Goal: Use online tool/utility: Utilize a website feature to perform a specific function

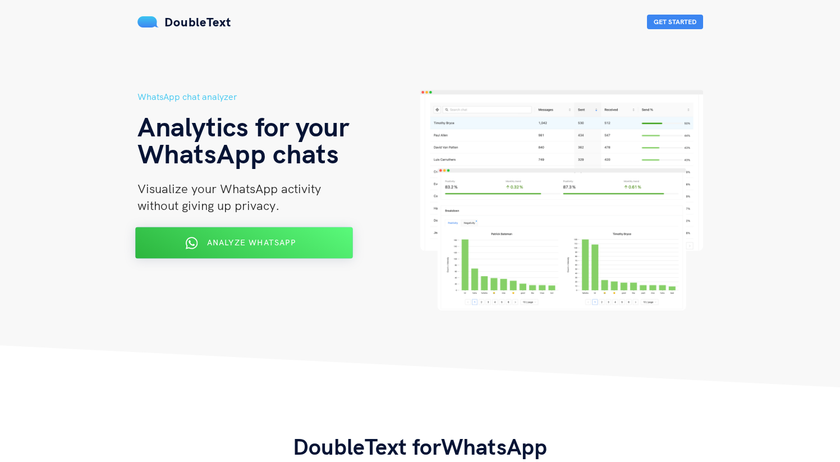
click at [246, 248] on div "Analyze WhatsApp" at bounding box center [243, 243] width 177 height 18
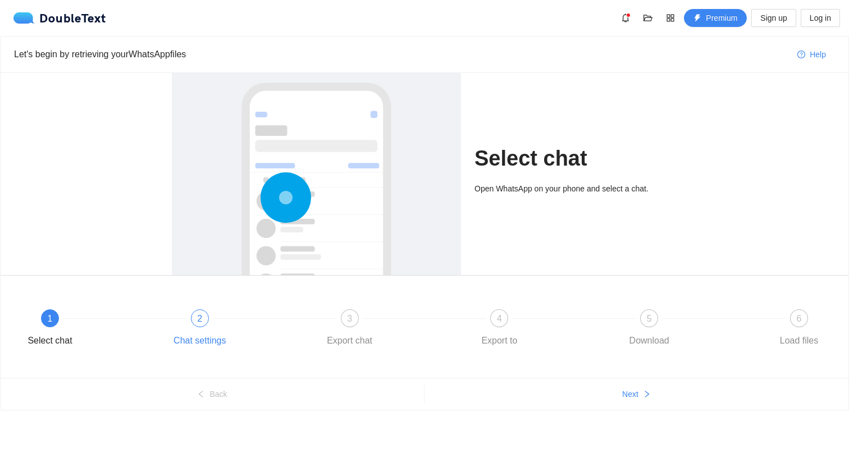
click at [212, 312] on div "2 Chat settings" at bounding box center [242, 329] width 150 height 40
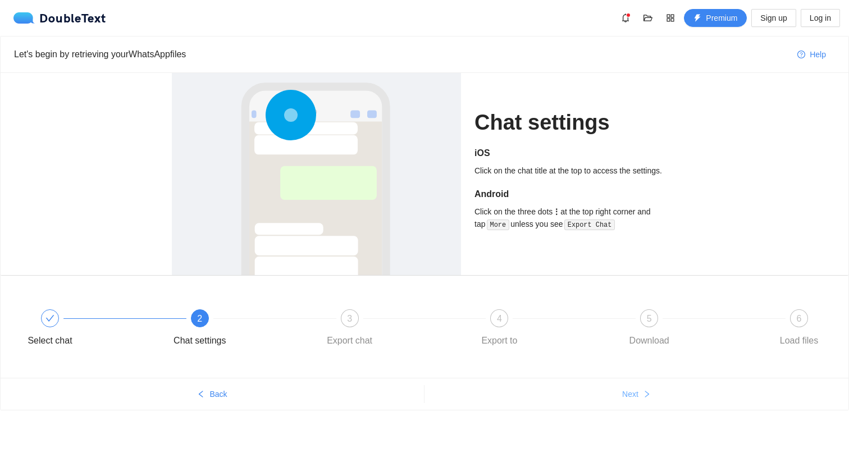
click at [616, 392] on button "Next" at bounding box center [636, 394] width 424 height 18
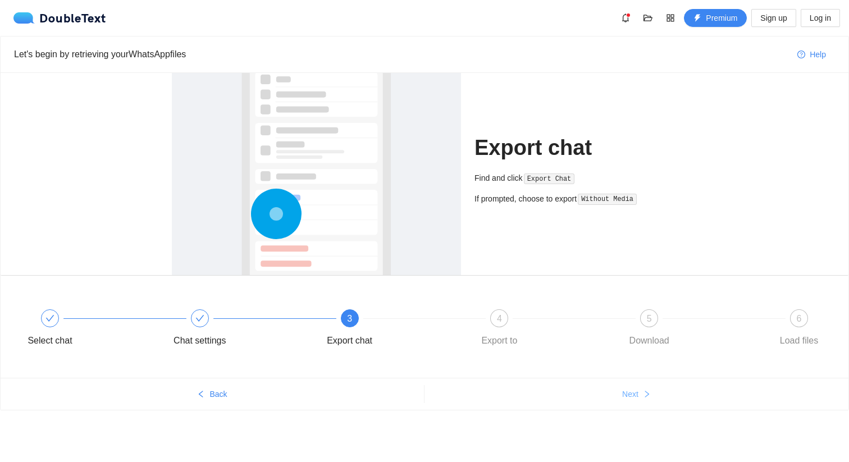
click at [622, 396] on span "Next" at bounding box center [630, 394] width 16 height 12
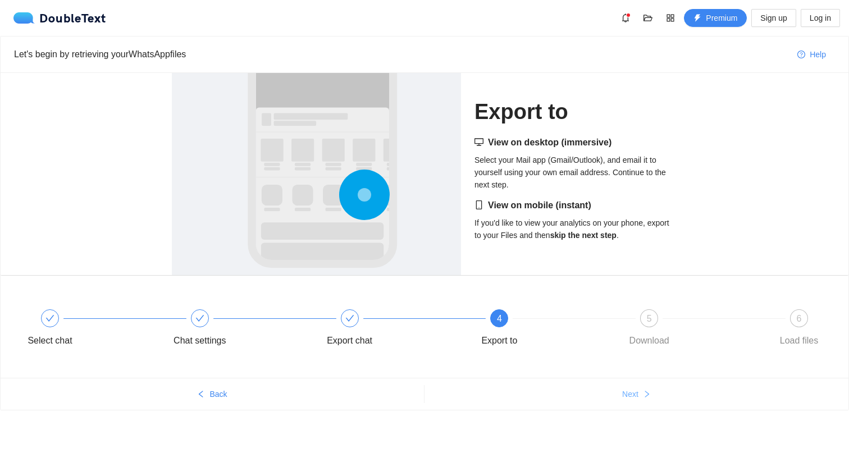
click at [622, 396] on span "Next" at bounding box center [630, 394] width 16 height 12
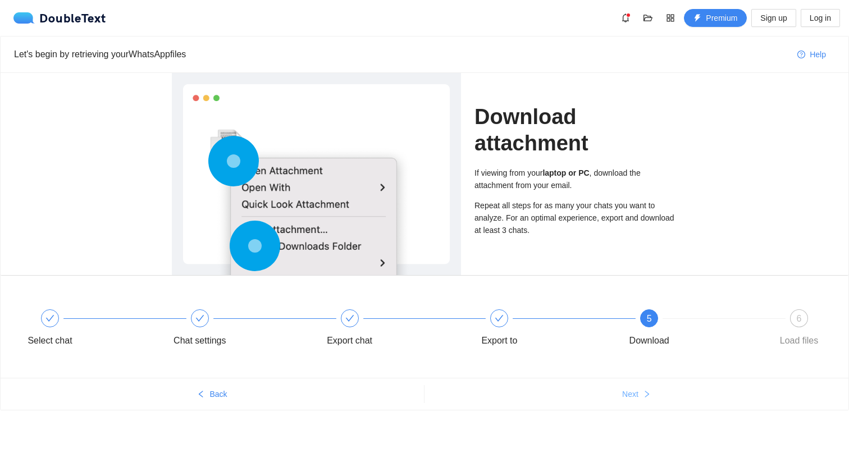
click at [622, 396] on span "Next" at bounding box center [630, 394] width 16 height 12
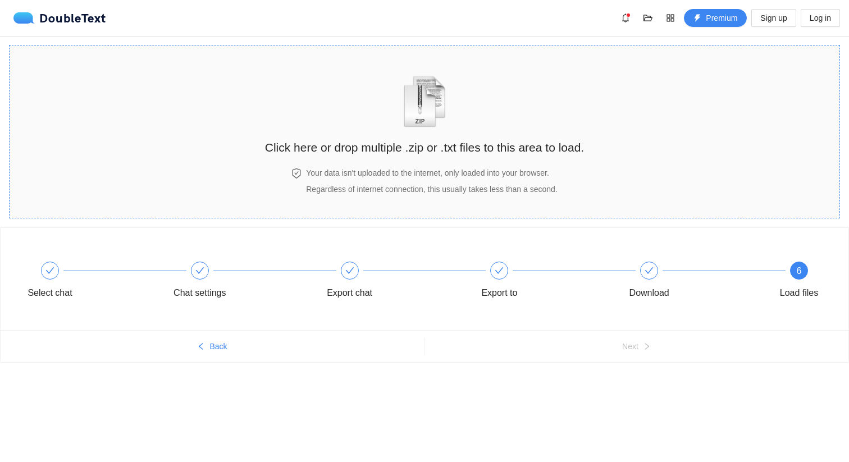
click at [382, 116] on div "Click here or drop multiple .zip or .txt files to this area to load." at bounding box center [424, 107] width 319 height 100
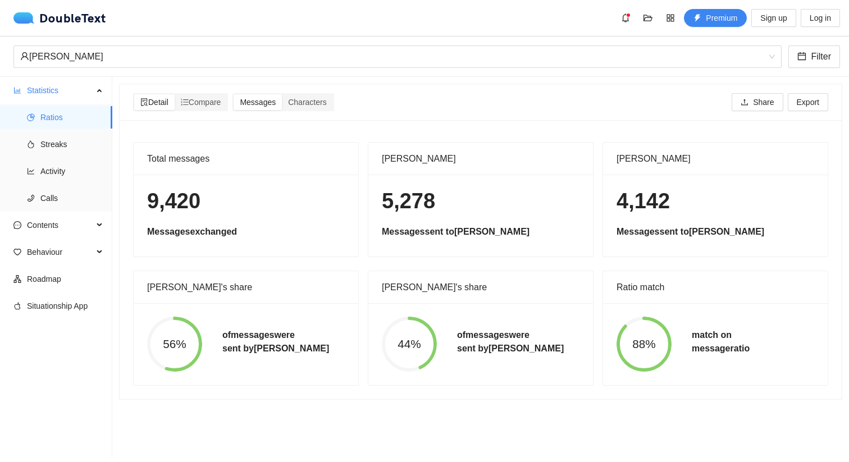
click at [660, 342] on span "88%" at bounding box center [643, 344] width 55 height 12
click at [33, 149] on li "Streaks" at bounding box center [56, 144] width 112 height 22
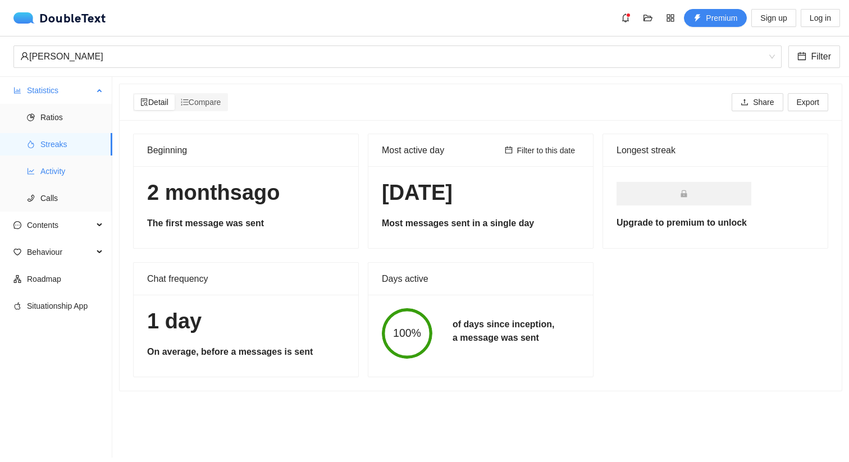
click at [57, 172] on span "Activity" at bounding box center [71, 171] width 63 height 22
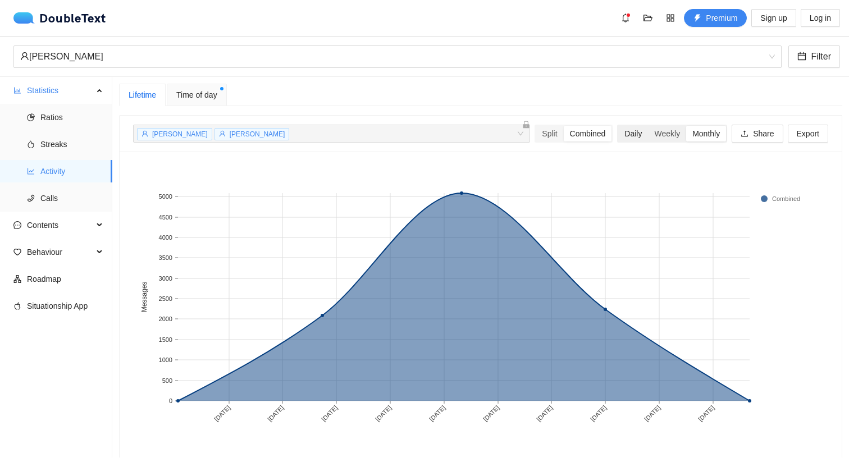
click at [618, 139] on div "Daily" at bounding box center [633, 134] width 30 height 16
click at [618, 126] on input "Daily" at bounding box center [618, 126] width 0 height 0
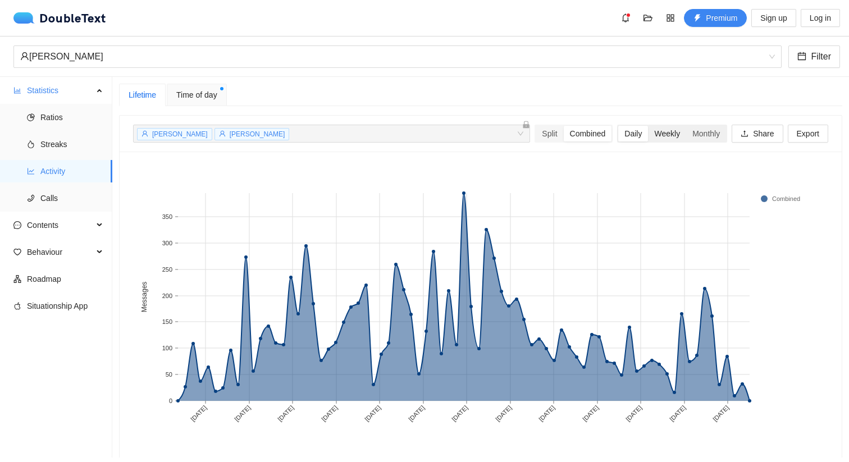
click at [652, 140] on div "Weekly" at bounding box center [667, 134] width 38 height 16
click at [648, 126] on input "Weekly" at bounding box center [648, 126] width 0 height 0
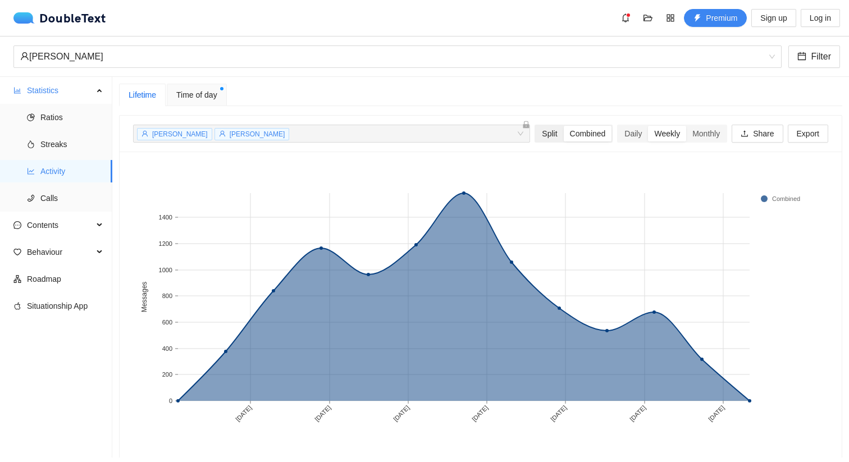
click at [536, 136] on div "Split" at bounding box center [550, 134] width 28 height 16
click at [536, 126] on input "Split" at bounding box center [536, 126] width 0 height 0
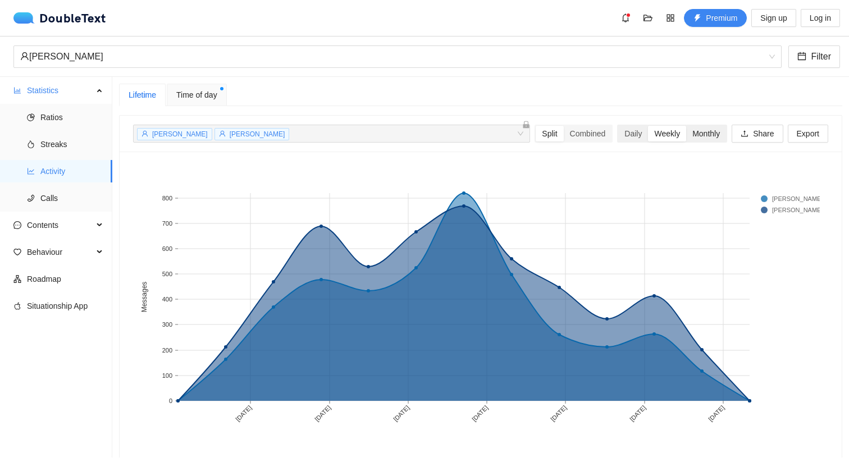
click at [686, 134] on div "Monthly" at bounding box center [706, 134] width 40 height 16
click at [686, 126] on input "Monthly" at bounding box center [686, 126] width 0 height 0
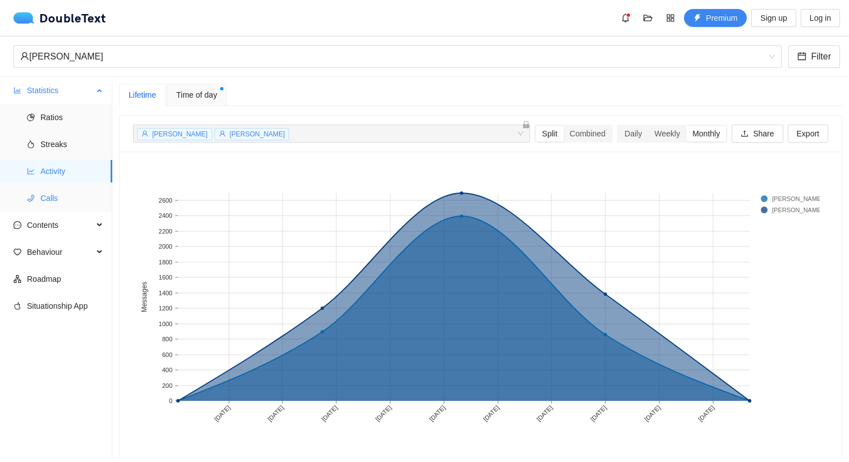
click at [49, 204] on span "Calls" at bounding box center [71, 198] width 63 height 22
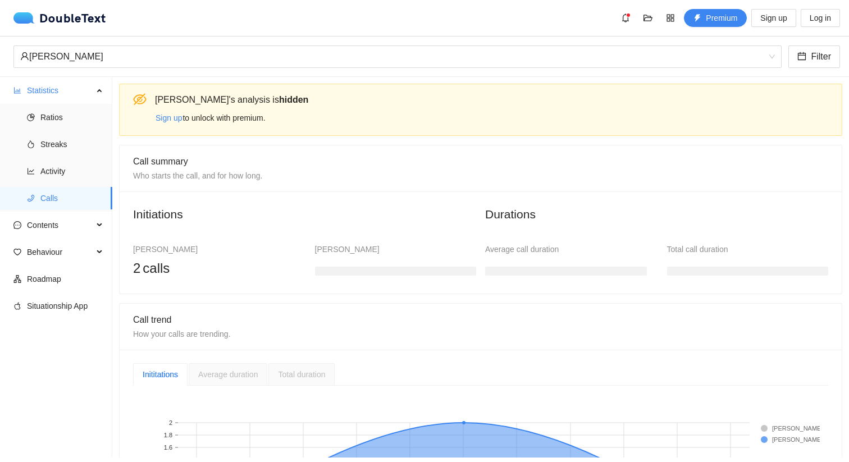
click at [397, 272] on h3 at bounding box center [396, 271] width 162 height 9
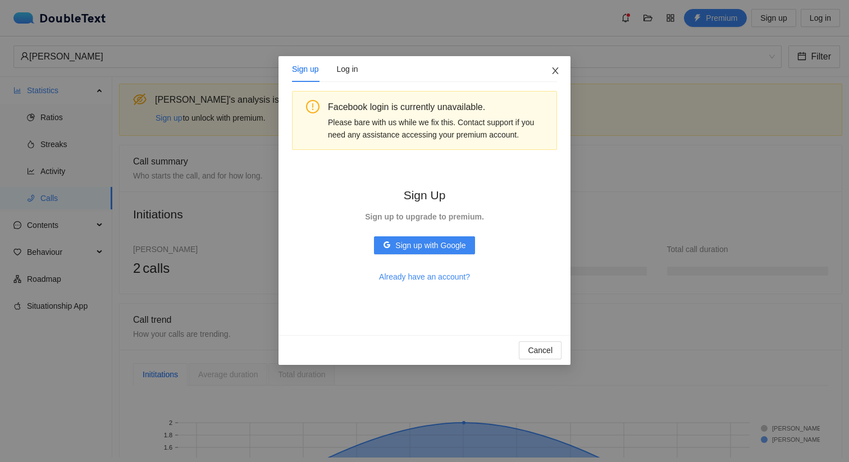
click at [552, 72] on icon "close" at bounding box center [555, 70] width 9 height 9
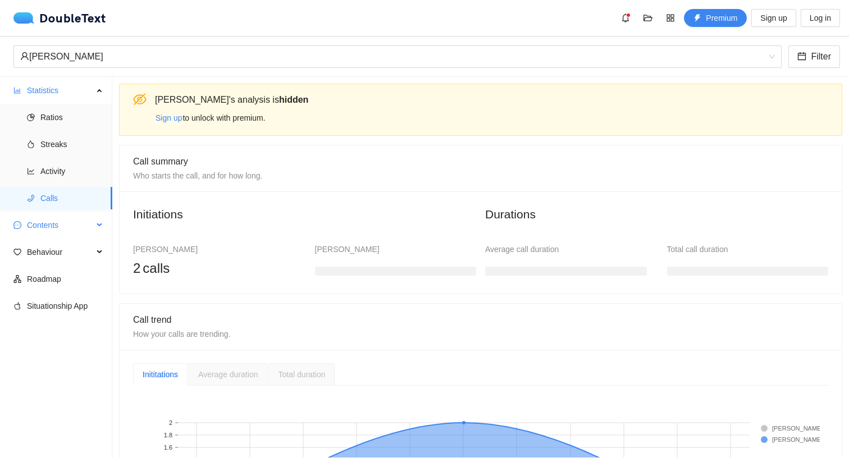
click at [72, 230] on span "Contents" at bounding box center [60, 225] width 66 height 22
click at [74, 250] on span "Word Cloud" at bounding box center [71, 252] width 63 height 22
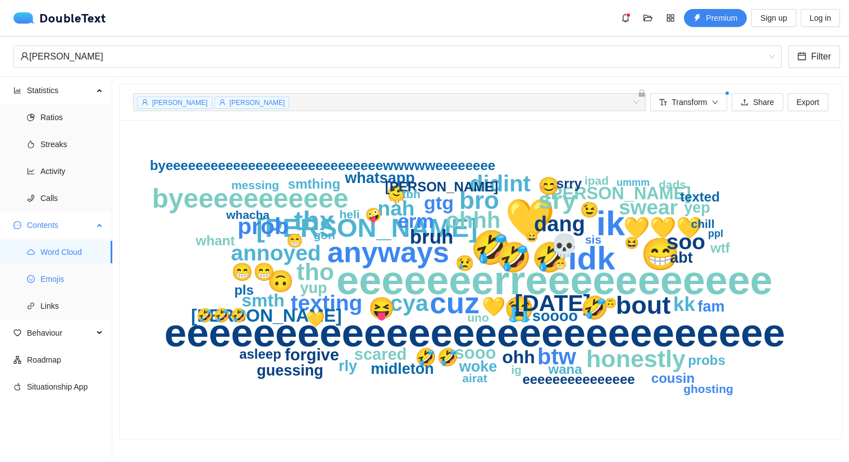
click at [79, 283] on span "Emojis" at bounding box center [71, 279] width 63 height 22
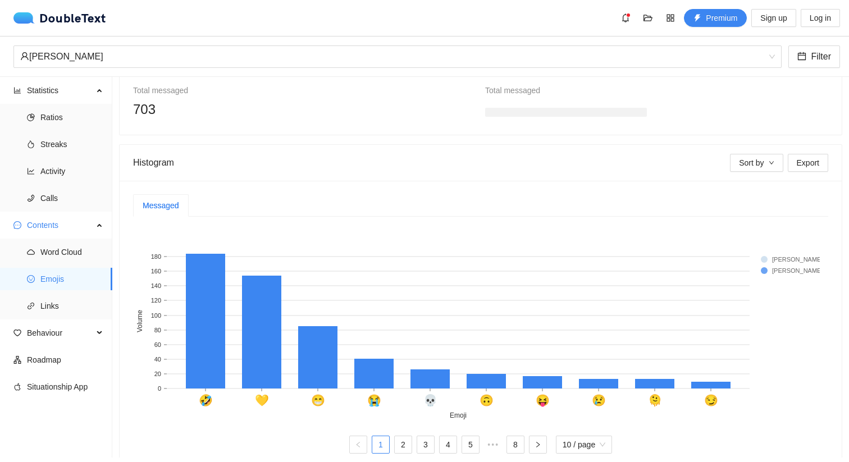
scroll to position [153, 0]
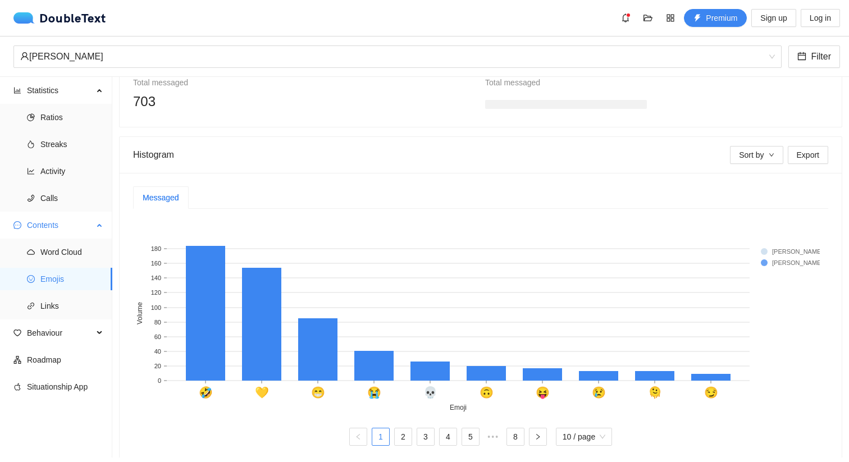
click at [62, 292] on ul "Word Cloud Emojis Links" at bounding box center [56, 279] width 112 height 81
click at [66, 307] on span "Links" at bounding box center [71, 306] width 63 height 22
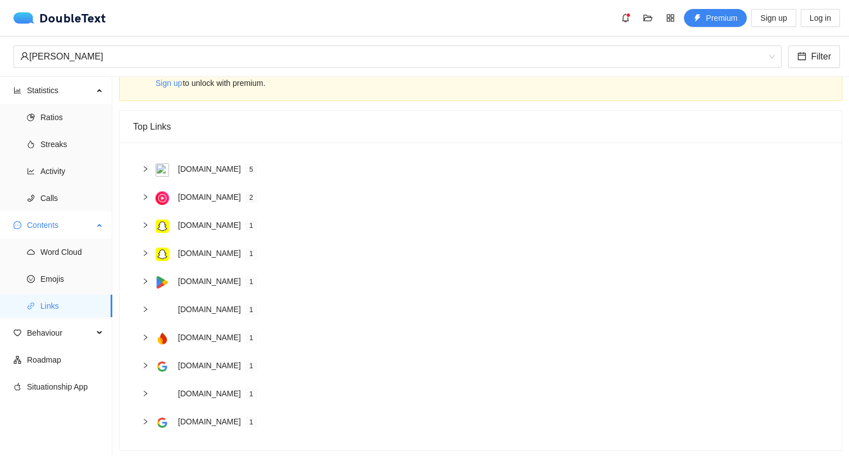
scroll to position [43, 0]
click at [56, 333] on span "Behaviour" at bounding box center [60, 333] width 66 height 22
click at [90, 366] on span "Engagement" at bounding box center [71, 360] width 63 height 22
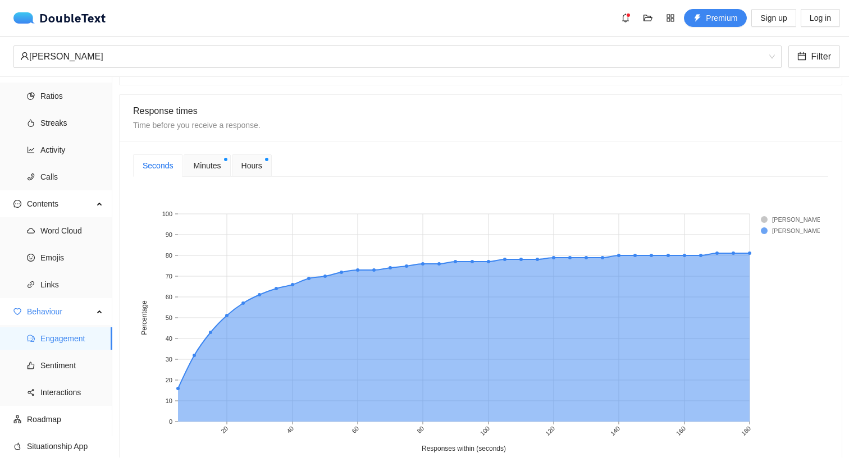
scroll to position [422, 0]
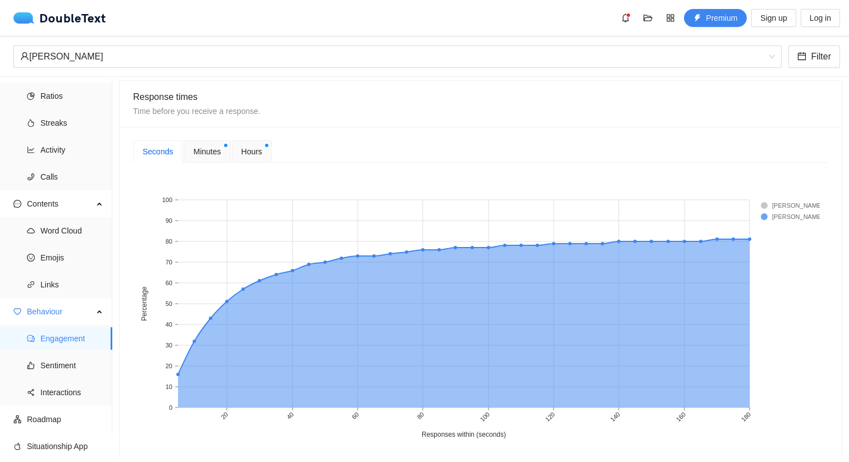
click at [262, 155] on span "Hours" at bounding box center [251, 151] width 21 height 12
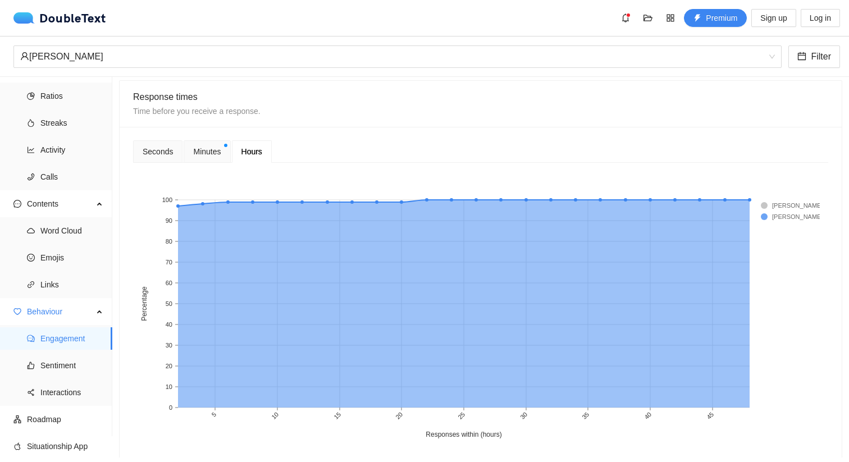
click at [202, 152] on span "Minutes" at bounding box center [207, 151] width 28 height 12
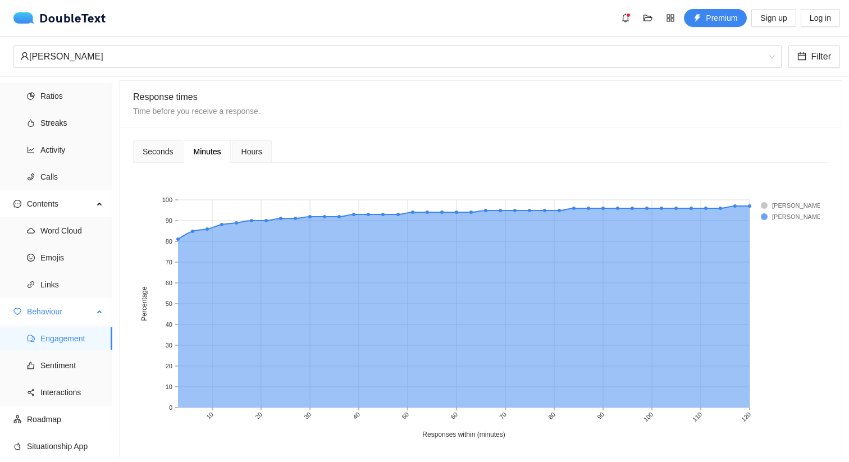
click at [55, 378] on ul "Engagement Sentiment Interactions" at bounding box center [56, 365] width 112 height 81
click at [58, 368] on span "Sentiment" at bounding box center [71, 365] width 63 height 22
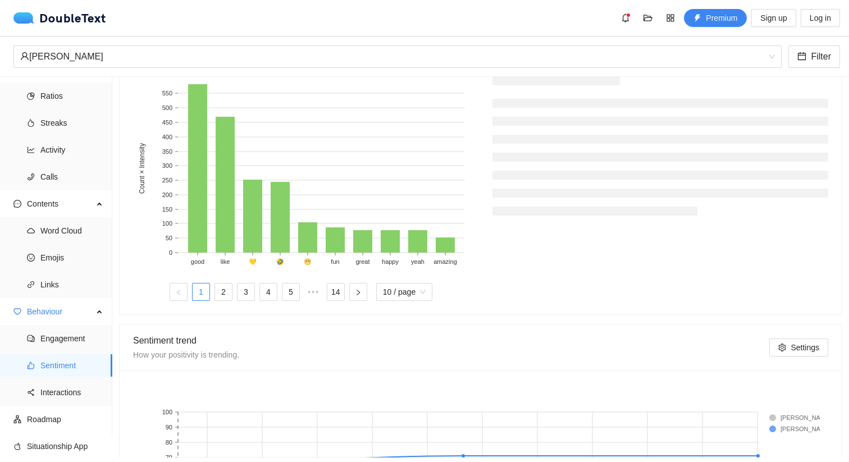
scroll to position [372, 0]
click at [219, 296] on link "2" at bounding box center [223, 293] width 17 height 17
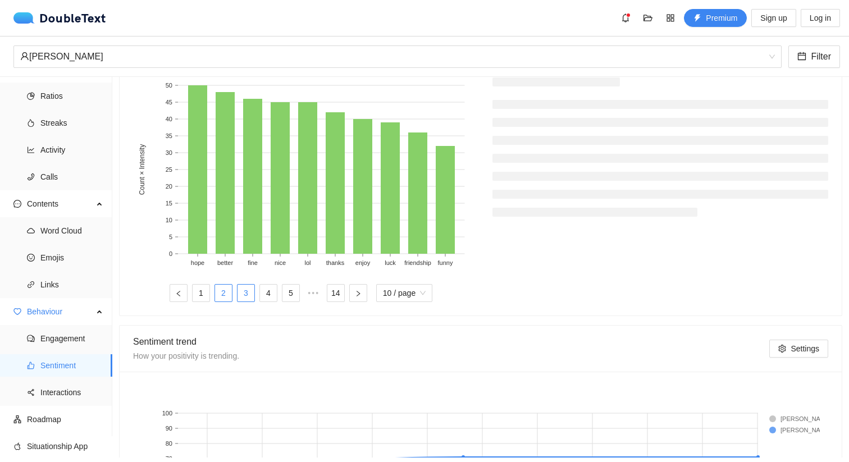
click at [238, 291] on link "3" at bounding box center [245, 293] width 17 height 17
click at [260, 296] on link "4" at bounding box center [268, 293] width 17 height 17
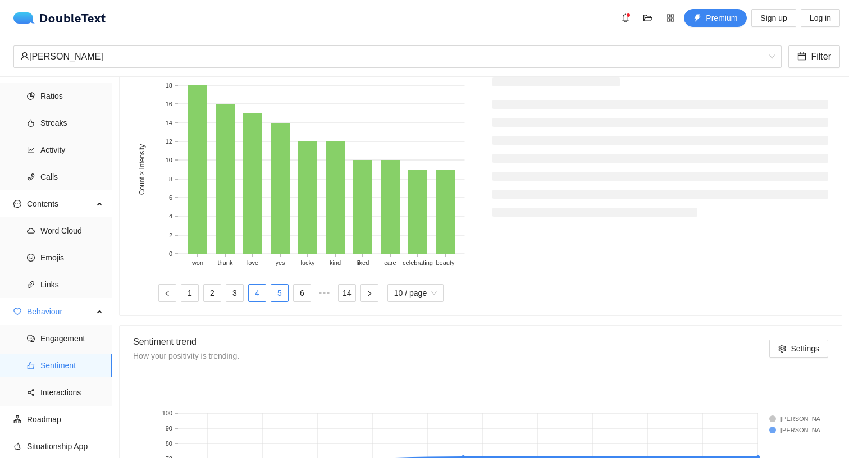
scroll to position [373, 0]
click at [69, 389] on span "Interactions" at bounding box center [71, 392] width 63 height 22
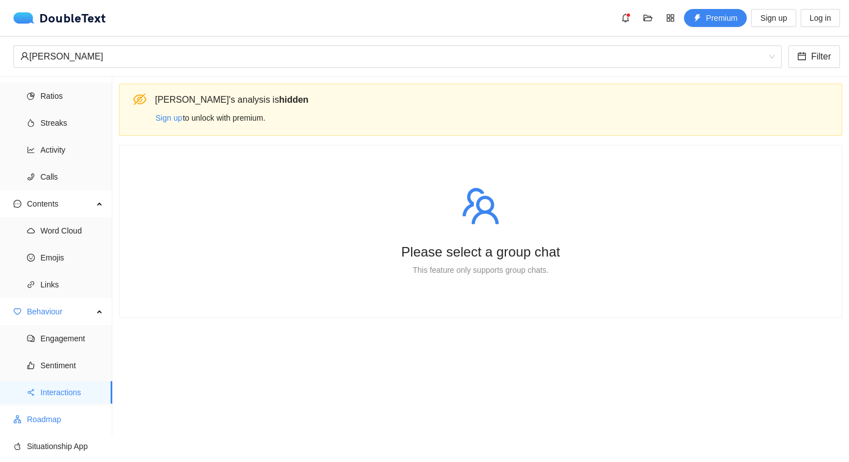
click at [52, 426] on span "Roadmap" at bounding box center [65, 419] width 76 height 22
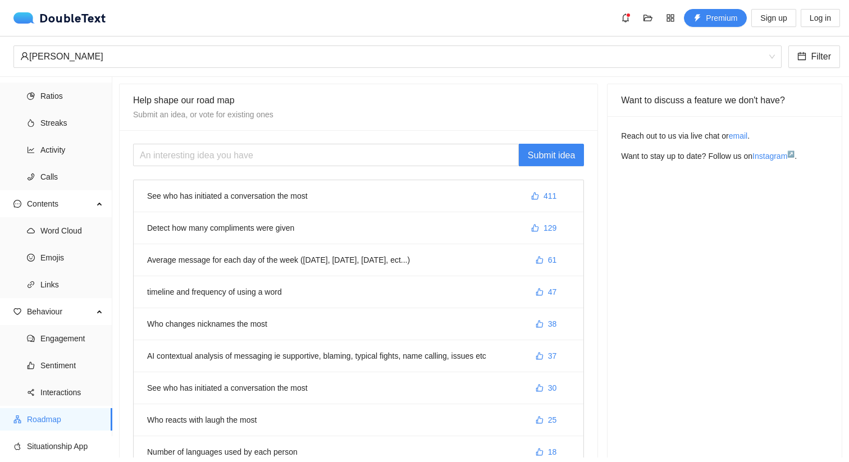
click at [199, 227] on li "Detect how many compliments were given 129" at bounding box center [359, 228] width 450 height 32
